Goal: Find specific page/section: Find specific page/section

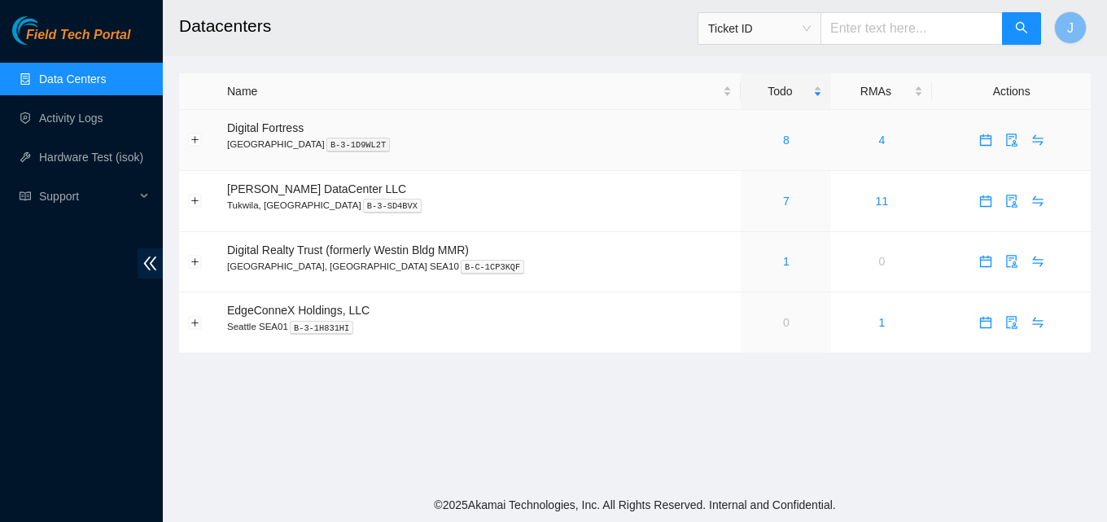
click at [761, 140] on div "8" at bounding box center [786, 140] width 72 height 18
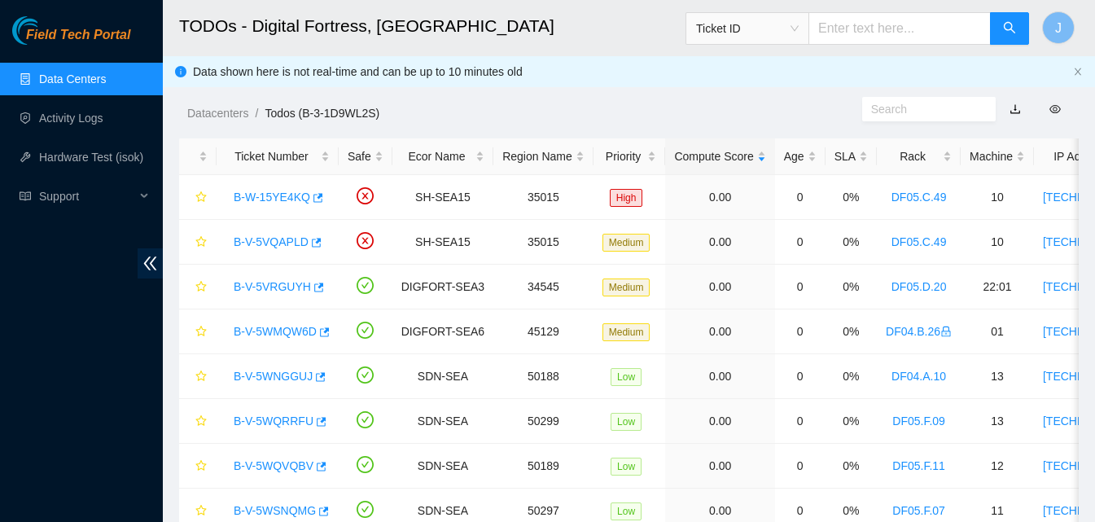
click at [81, 82] on link "Data Centers" at bounding box center [72, 78] width 67 height 13
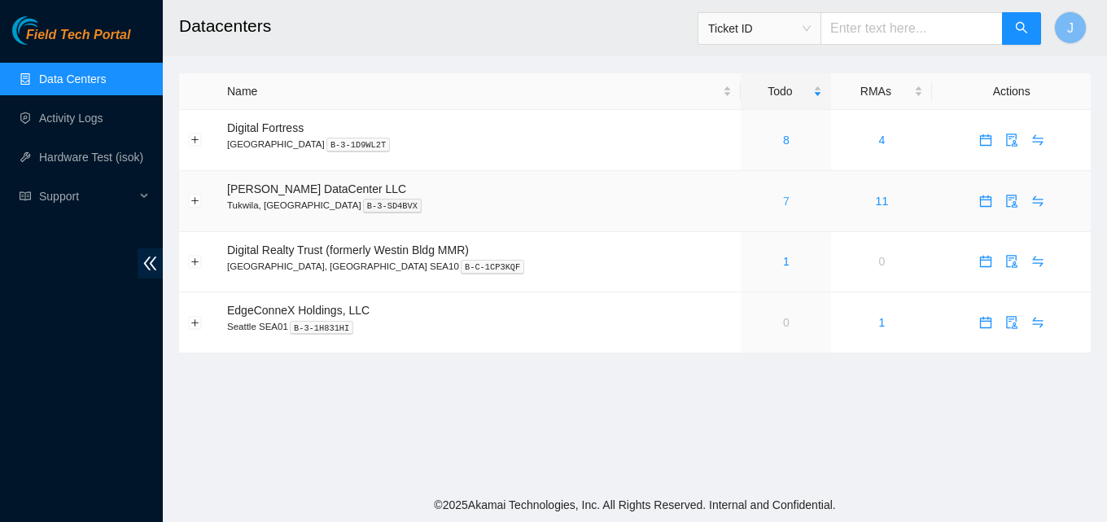
click at [783, 197] on link "7" at bounding box center [786, 201] width 7 height 13
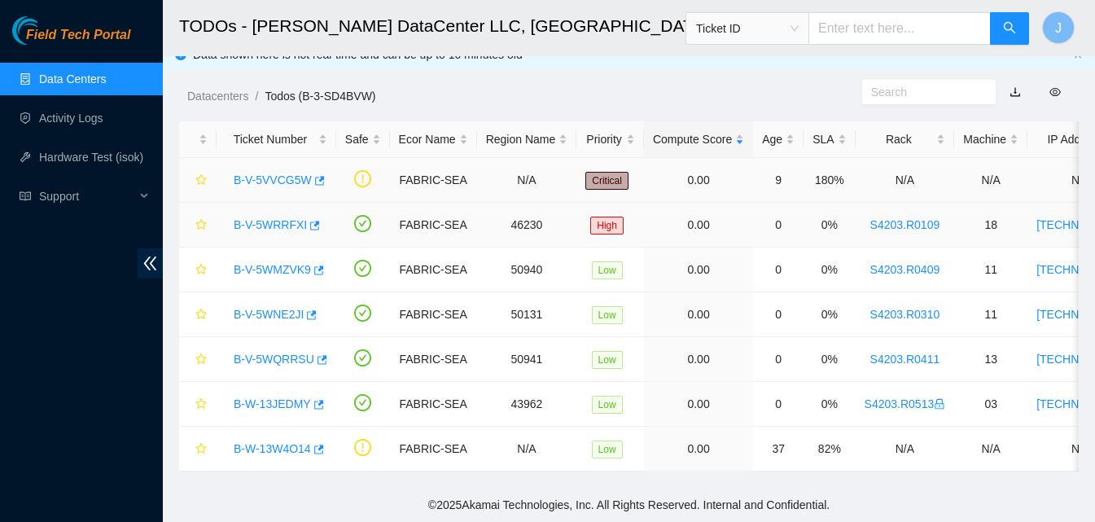
scroll to position [29, 0]
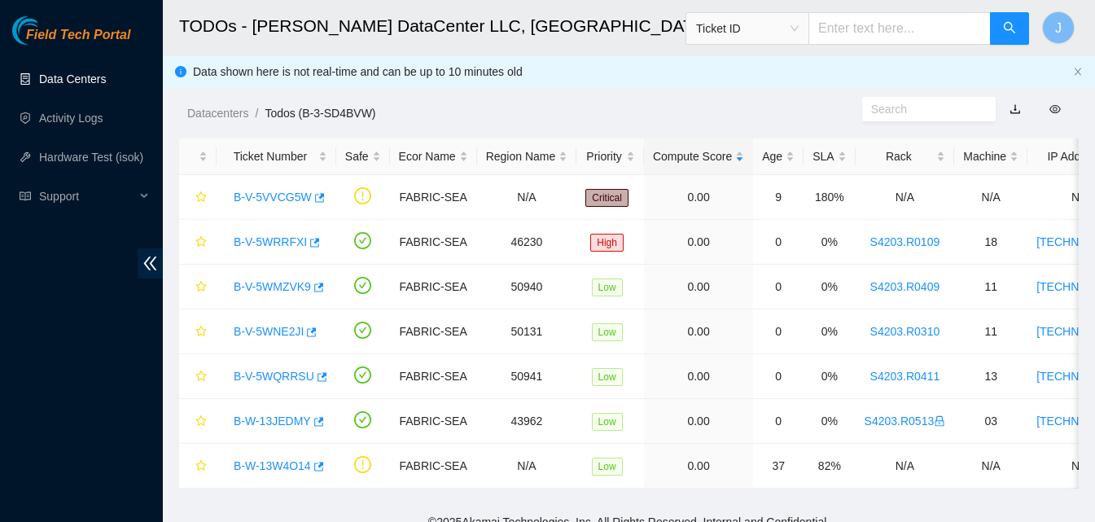
click at [70, 75] on link "Data Centers" at bounding box center [72, 78] width 67 height 13
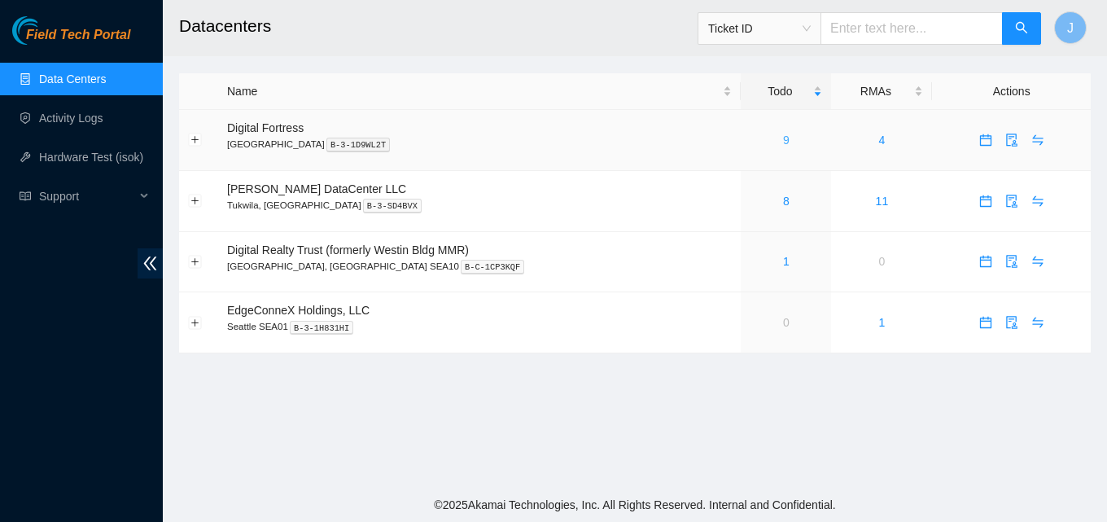
click at [783, 138] on link "9" at bounding box center [786, 140] width 7 height 13
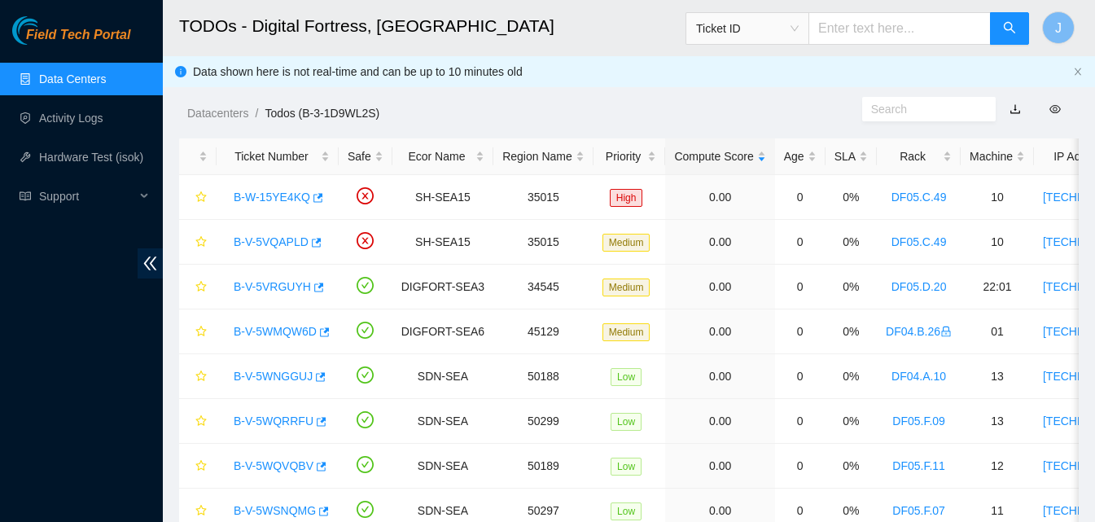
click at [94, 72] on link "Data Centers" at bounding box center [72, 78] width 67 height 13
